Goal: Check status: Check status

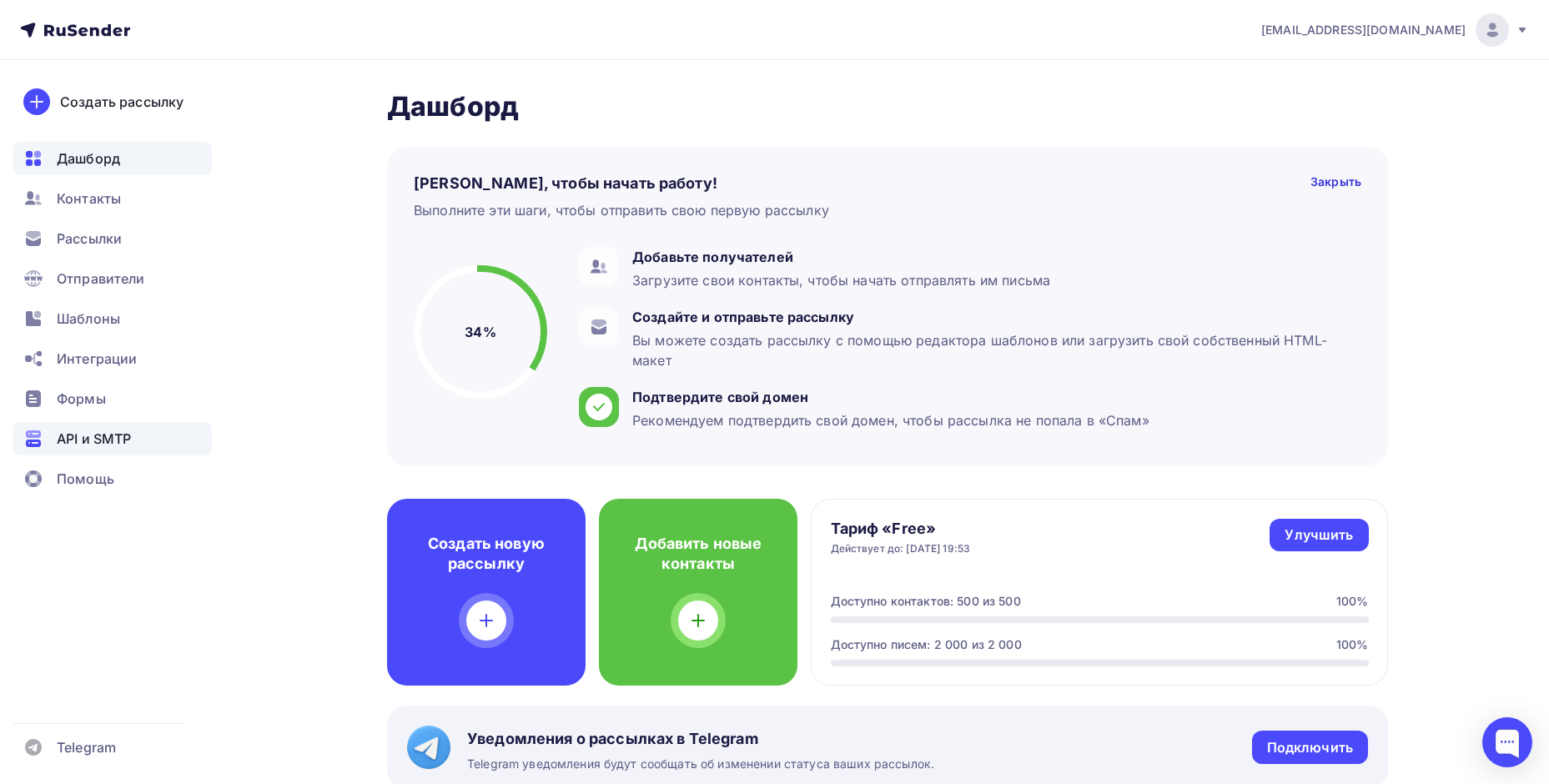
click at [79, 435] on span "API и SMTP" at bounding box center [94, 439] width 74 height 20
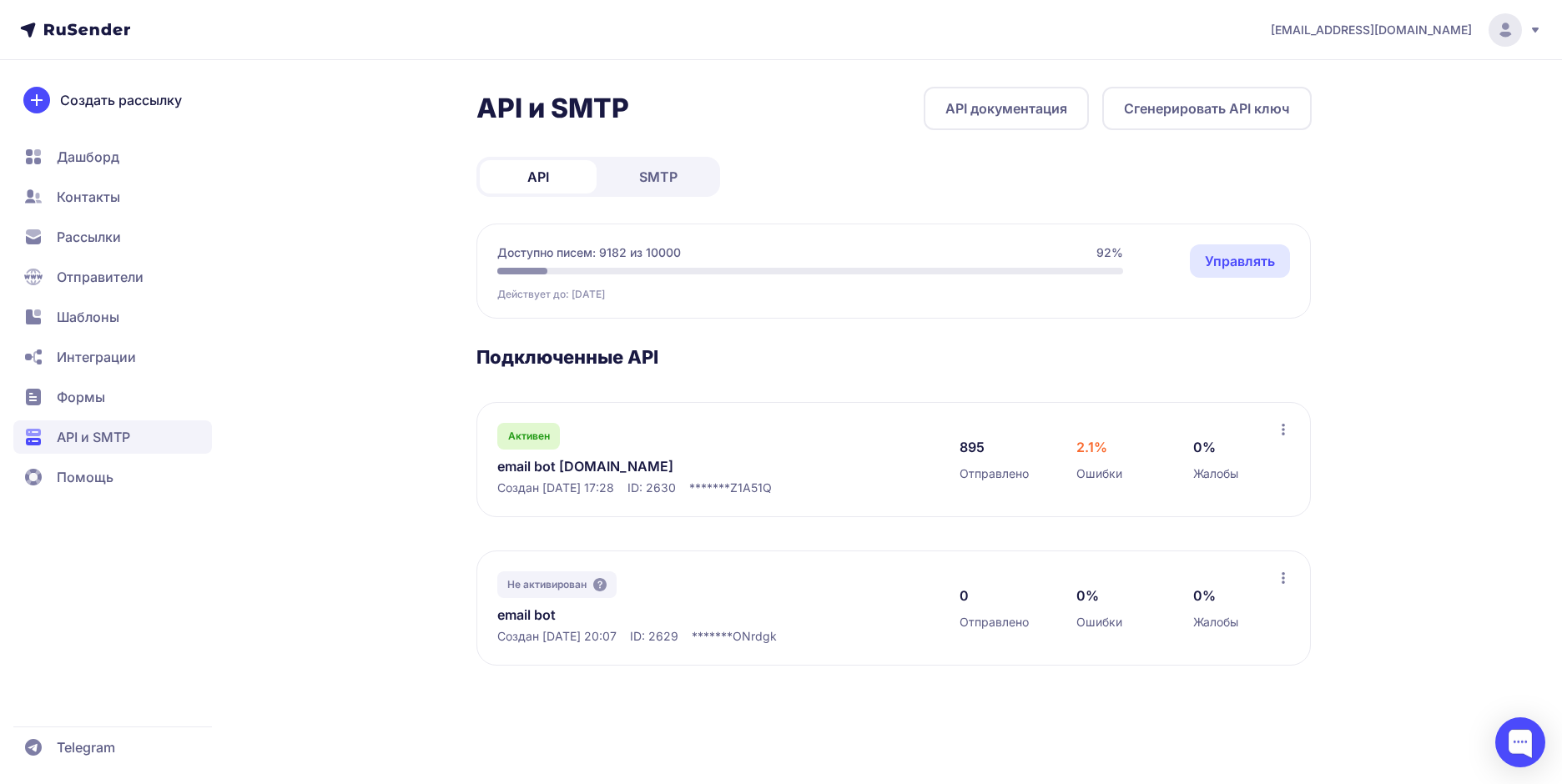
click at [588, 472] on link "email bot zetic.ru" at bounding box center [668, 466] width 342 height 20
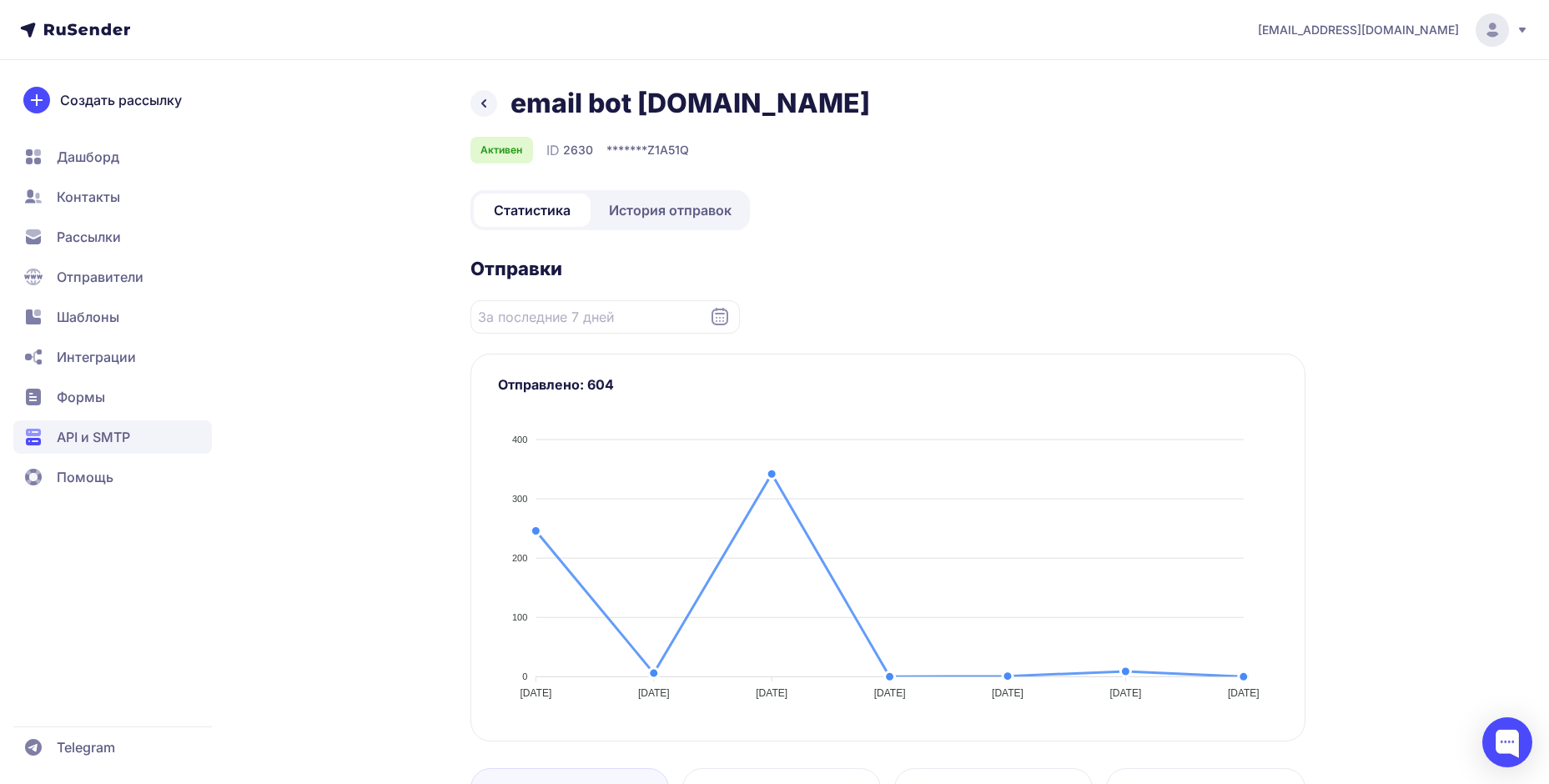
click at [652, 201] on span "История отправок" at bounding box center [670, 210] width 122 height 20
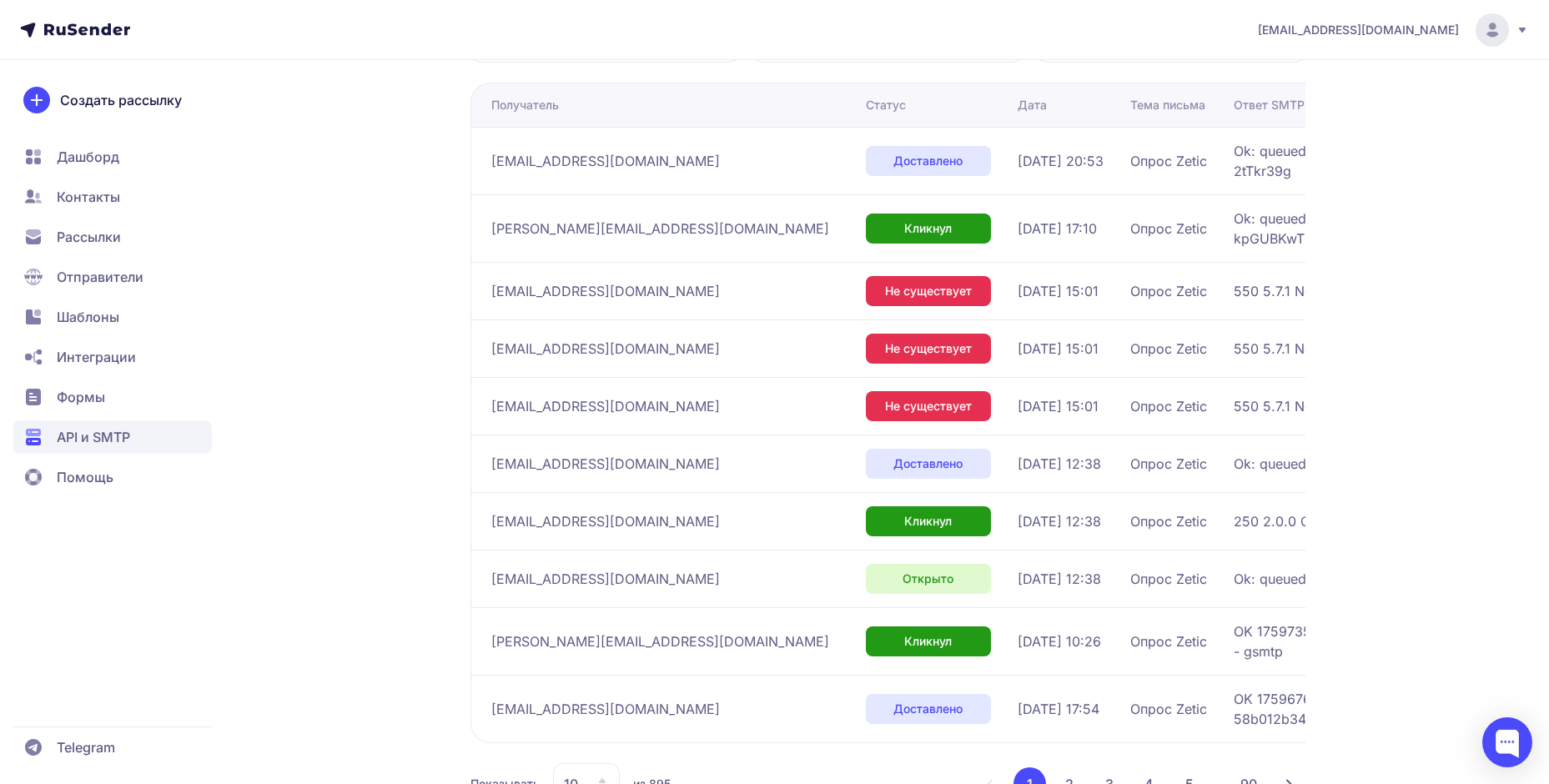
scroll to position [225, 0]
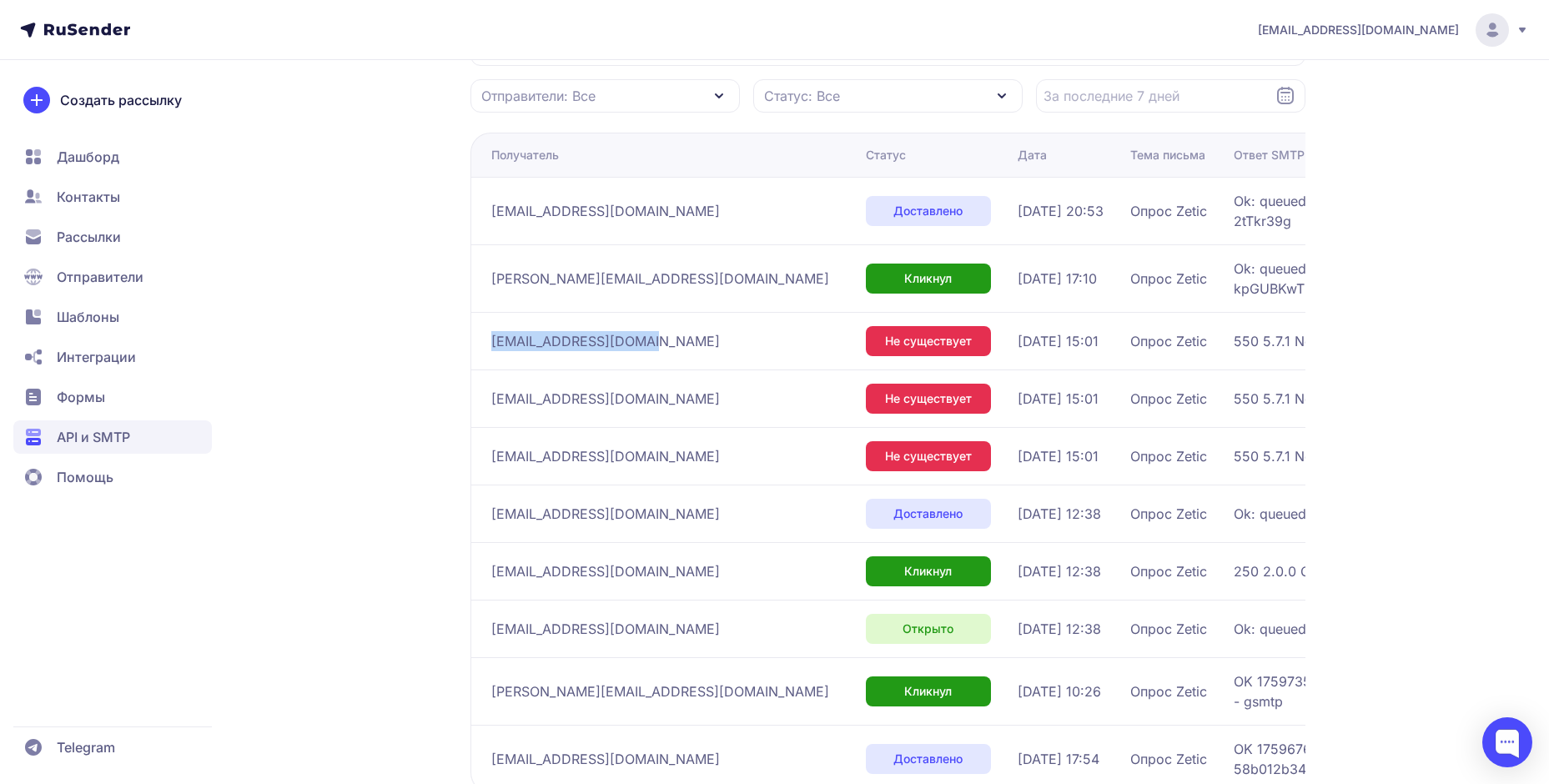
drag, startPoint x: 492, startPoint y: 343, endPoint x: 641, endPoint y: 343, distance: 149.0
click at [641, 343] on div "06.10.2025_3@zetic.ru" at bounding box center [672, 340] width 361 height 26
copy span "06.10.2025_3@zetic.ru"
